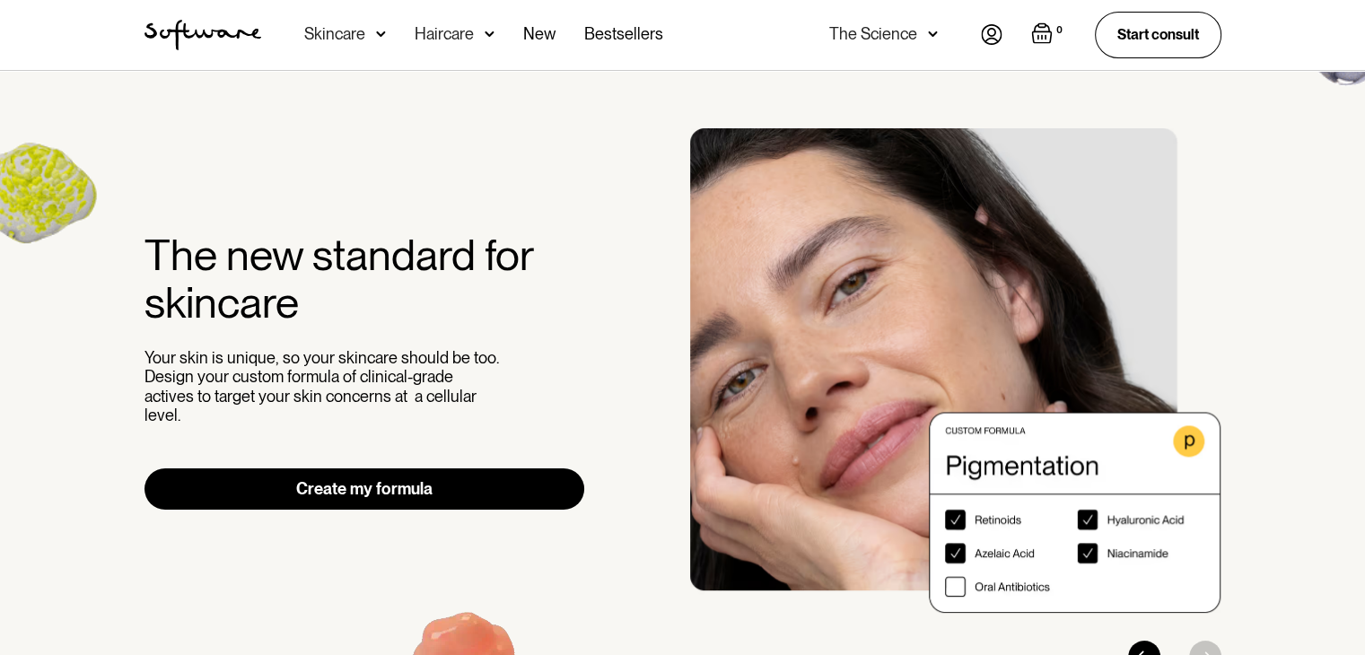
click at [990, 42] on img at bounding box center [992, 34] width 22 height 21
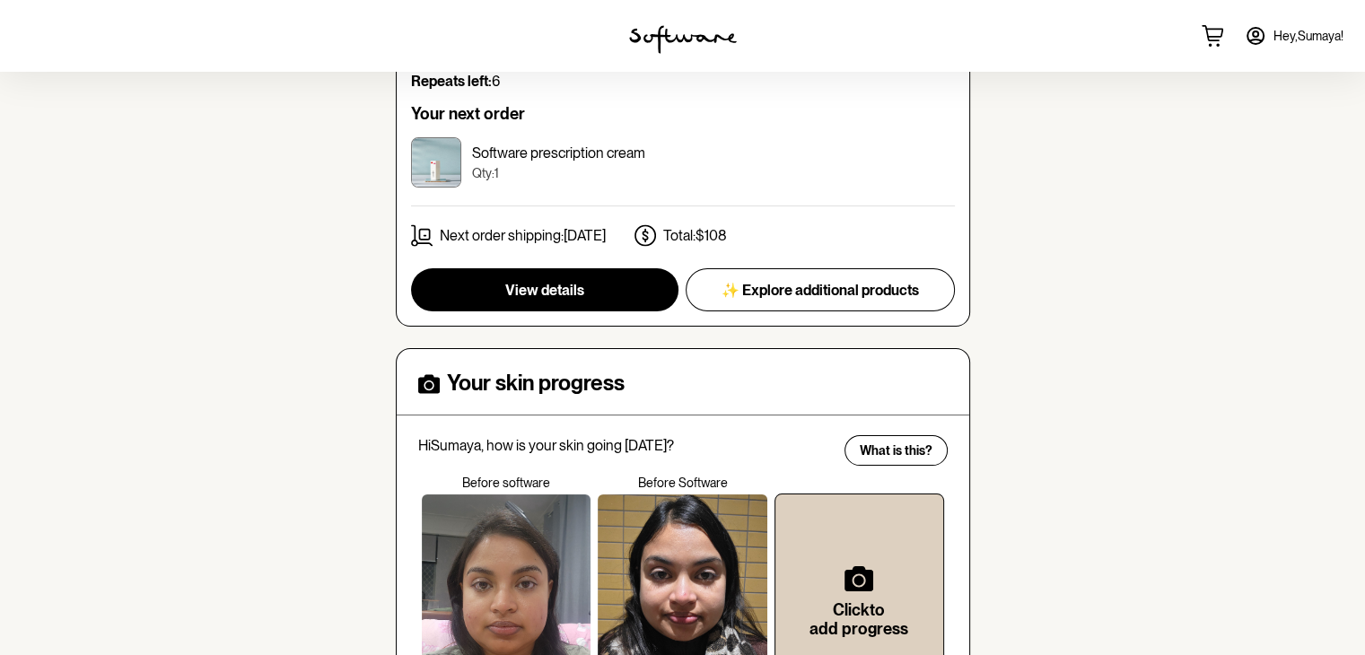
scroll to position [325, 0]
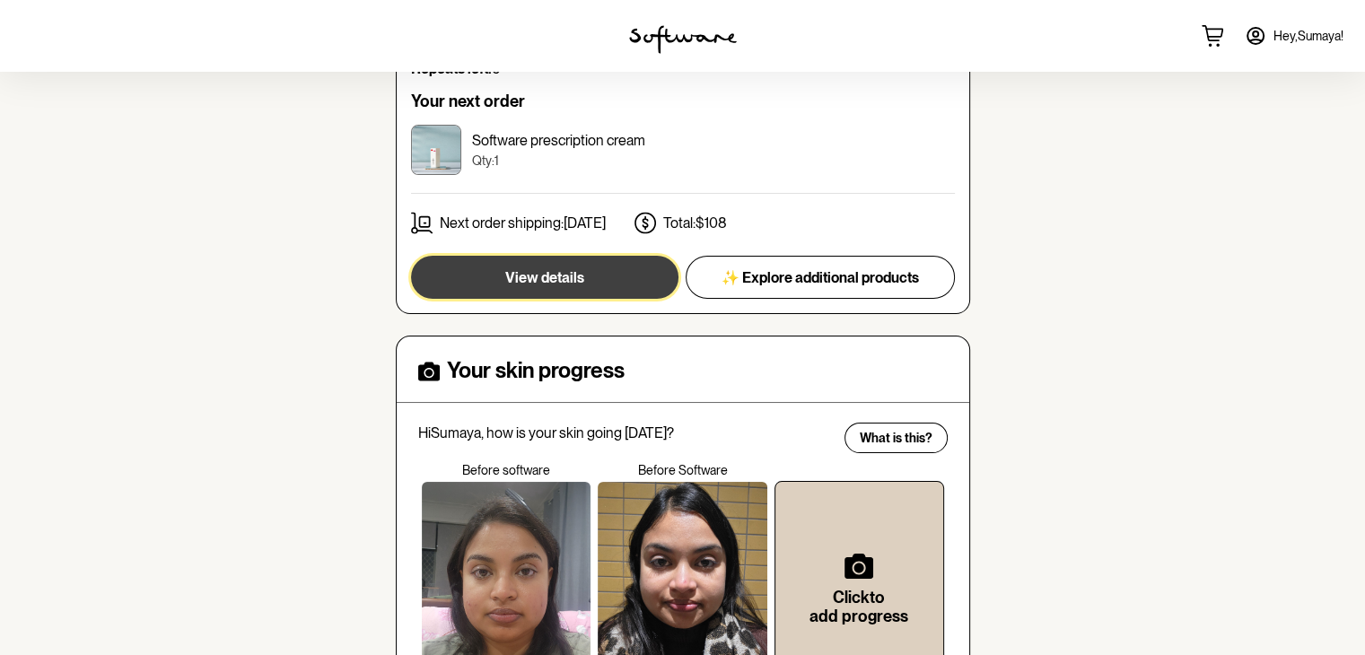
click at [542, 269] on span "View details" at bounding box center [544, 277] width 79 height 17
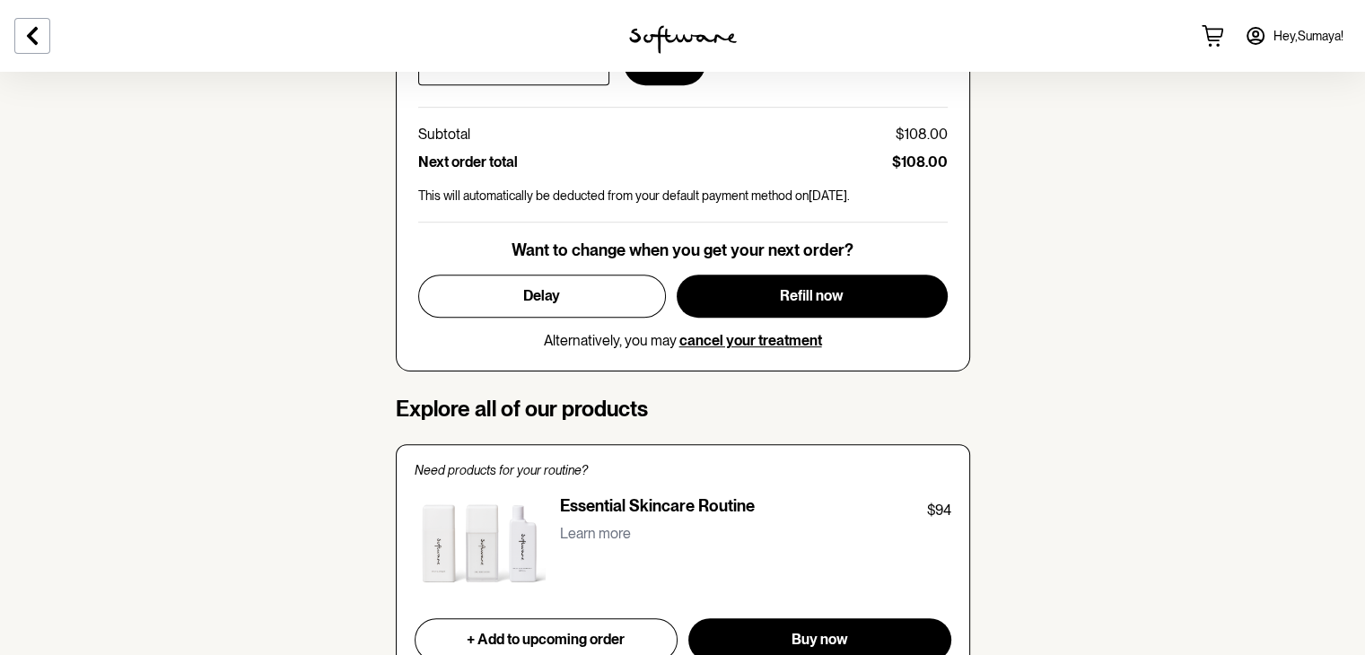
scroll to position [940, 0]
click at [1038, 373] on section "skin Your personalised skin treatment Treatment plan: [MEDICAL_DATA] 20% + [MED…" at bounding box center [682, 370] width 1365 height 2476
click at [1030, 496] on section "skin Your personalised skin treatment Treatment plan: [MEDICAL_DATA] 20% + [MED…" at bounding box center [682, 370] width 1365 height 2476
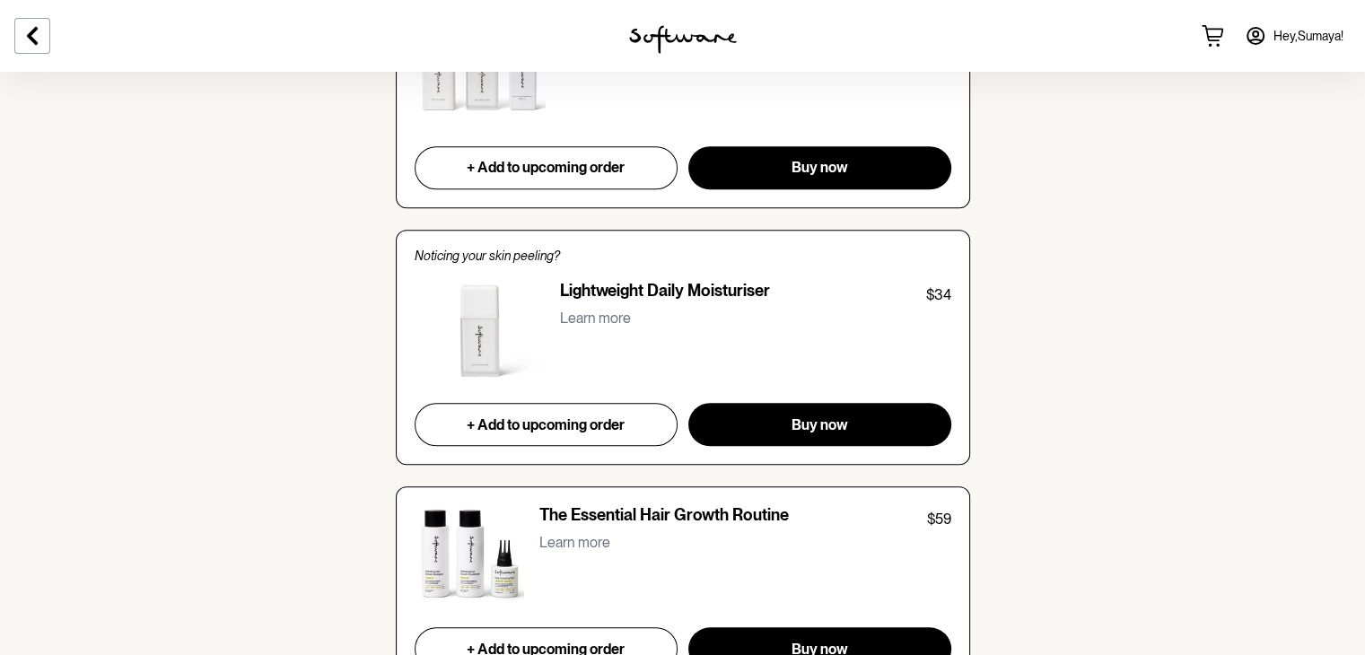
scroll to position [1411, 0]
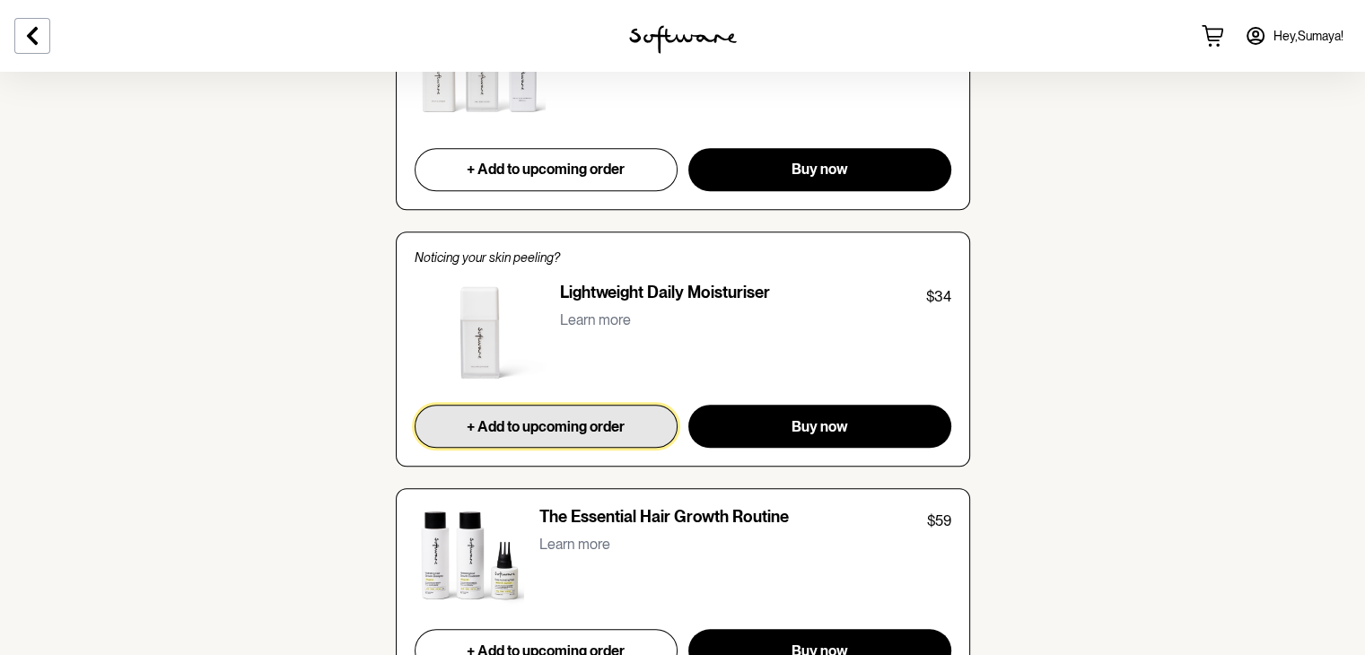
click at [531, 423] on span "+ Add to upcoming order" at bounding box center [546, 426] width 158 height 17
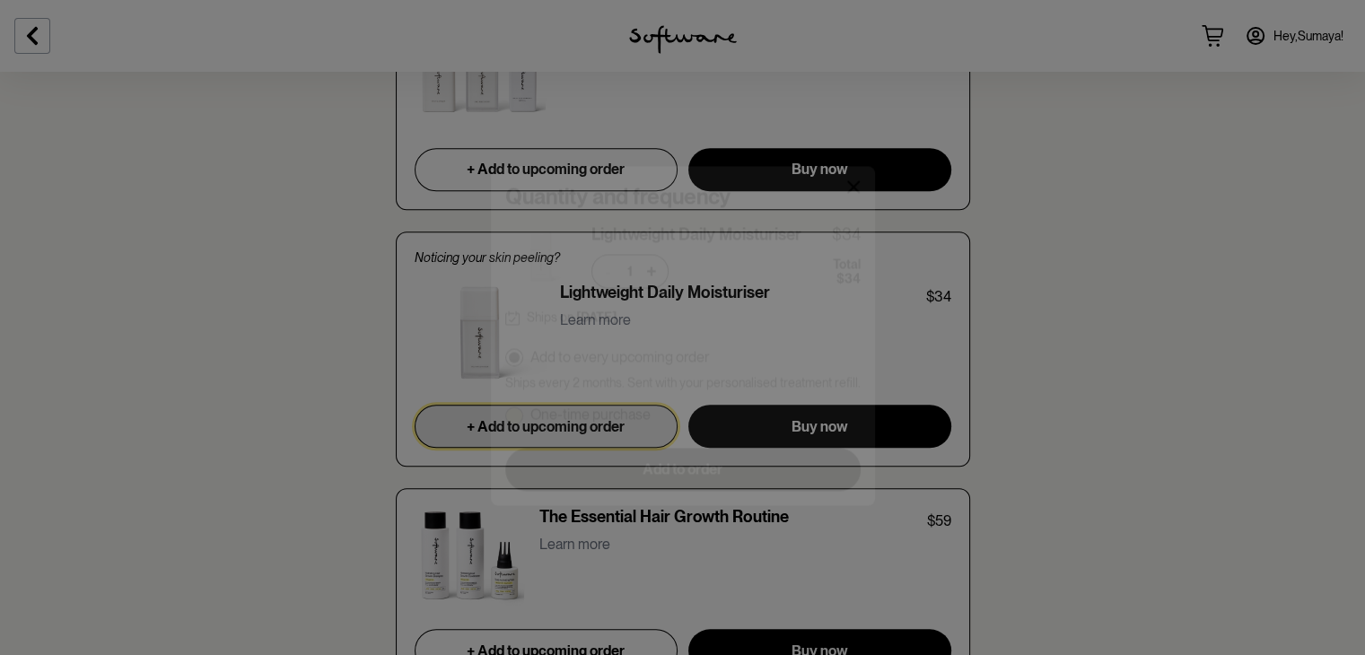
click at [556, 400] on p "One-time purchase" at bounding box center [590, 406] width 120 height 17
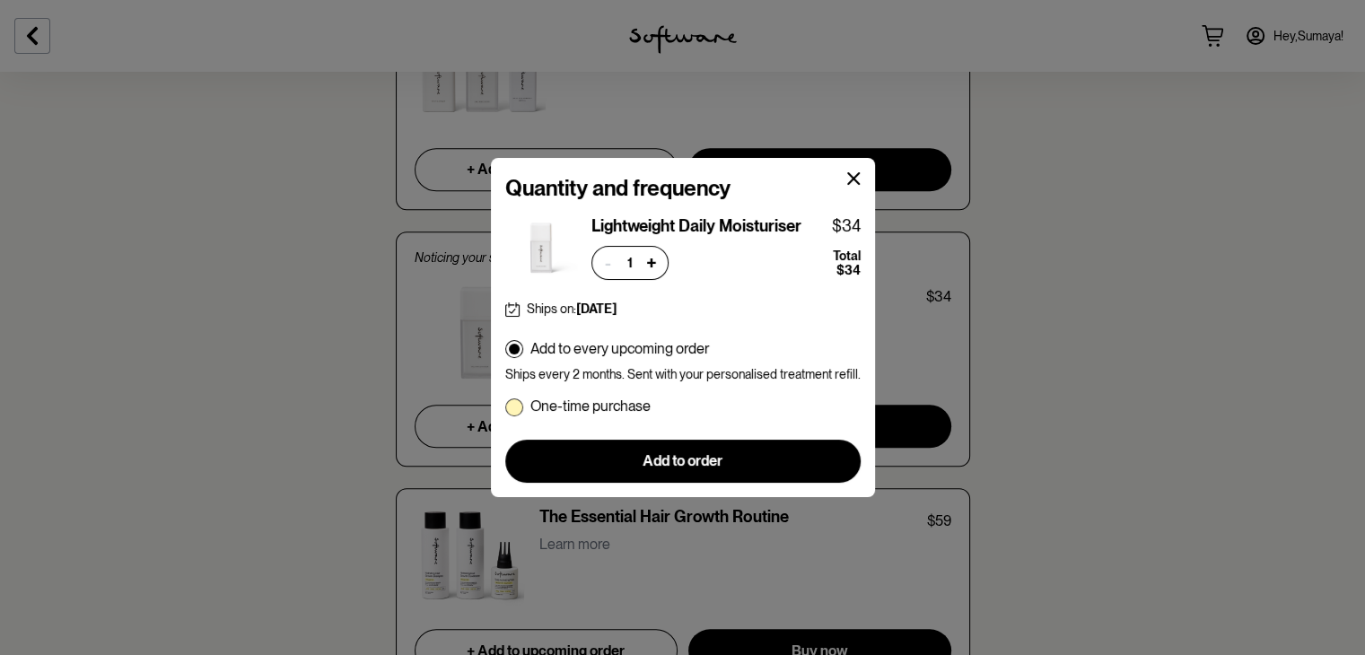
click at [505, 406] on input "One-time purchase" at bounding box center [504, 406] width 1 height 1
radio input "true"
radio input "false"
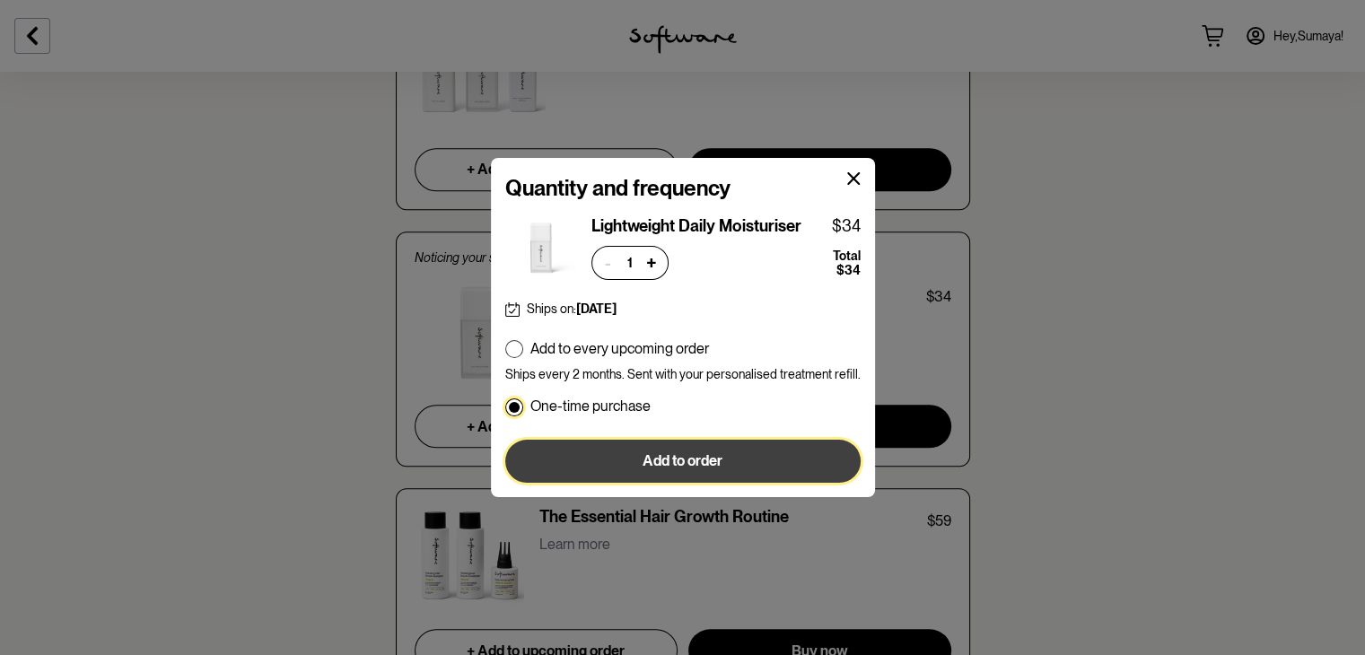
click at [618, 447] on button "Add to order" at bounding box center [682, 461] width 355 height 43
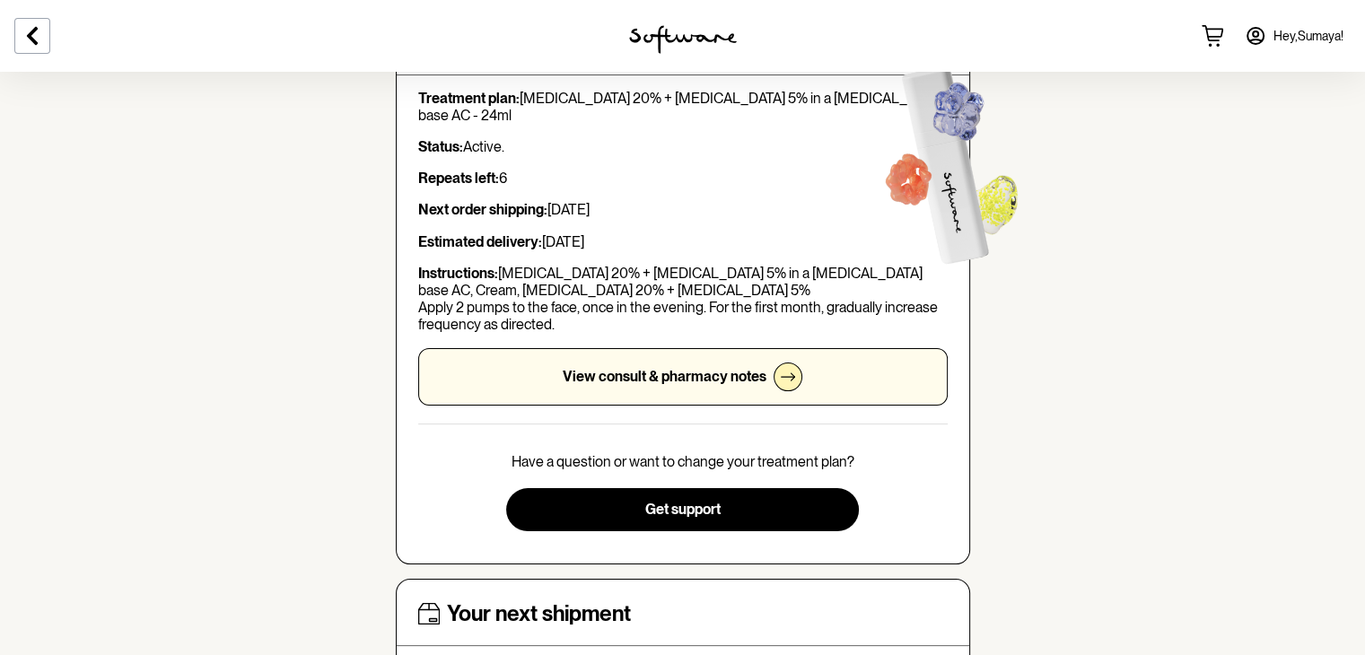
scroll to position [0, 0]
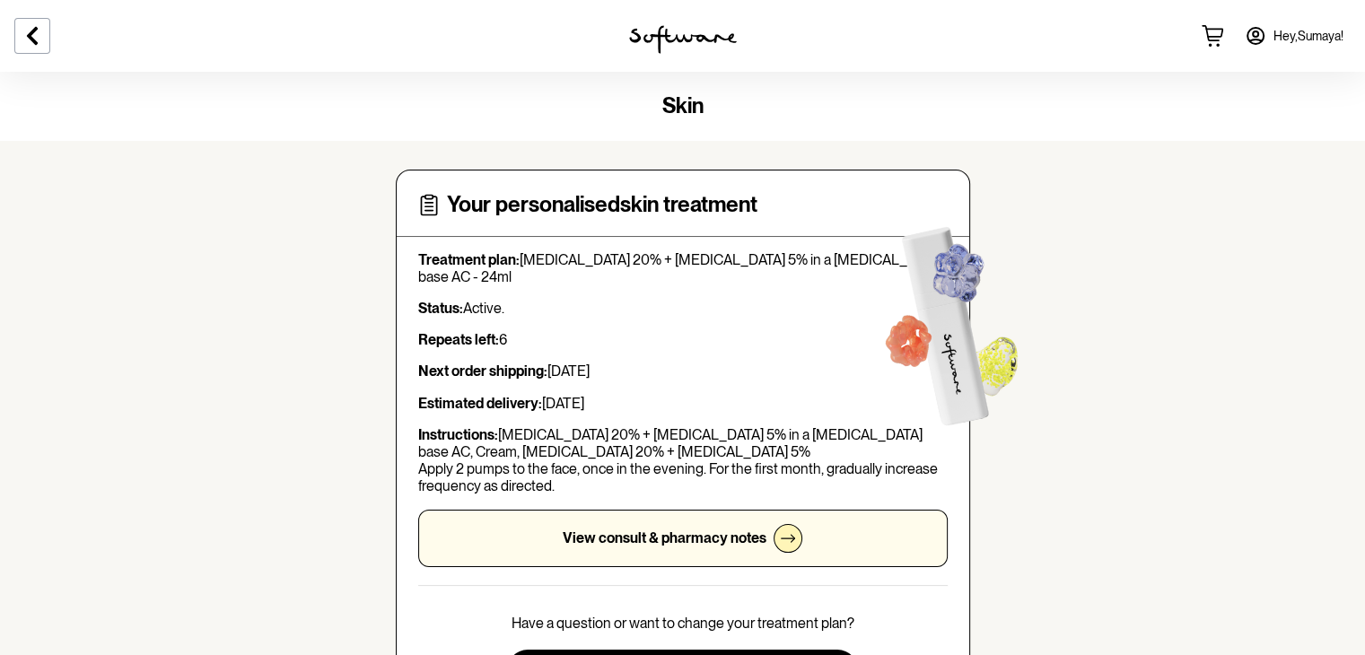
click at [1259, 44] on icon at bounding box center [1256, 36] width 22 height 22
